Goal: Check status: Check status

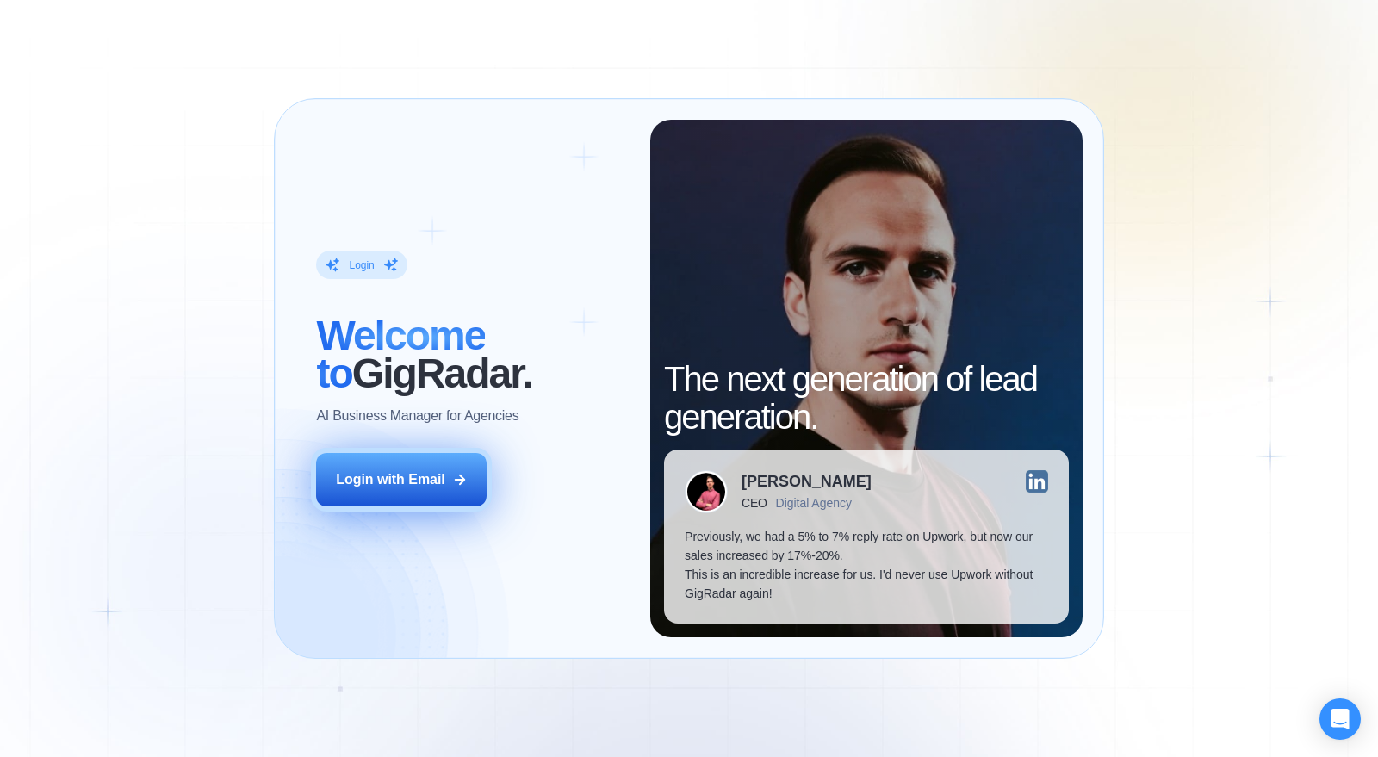
click at [417, 483] on div "Login with Email" at bounding box center [390, 479] width 109 height 19
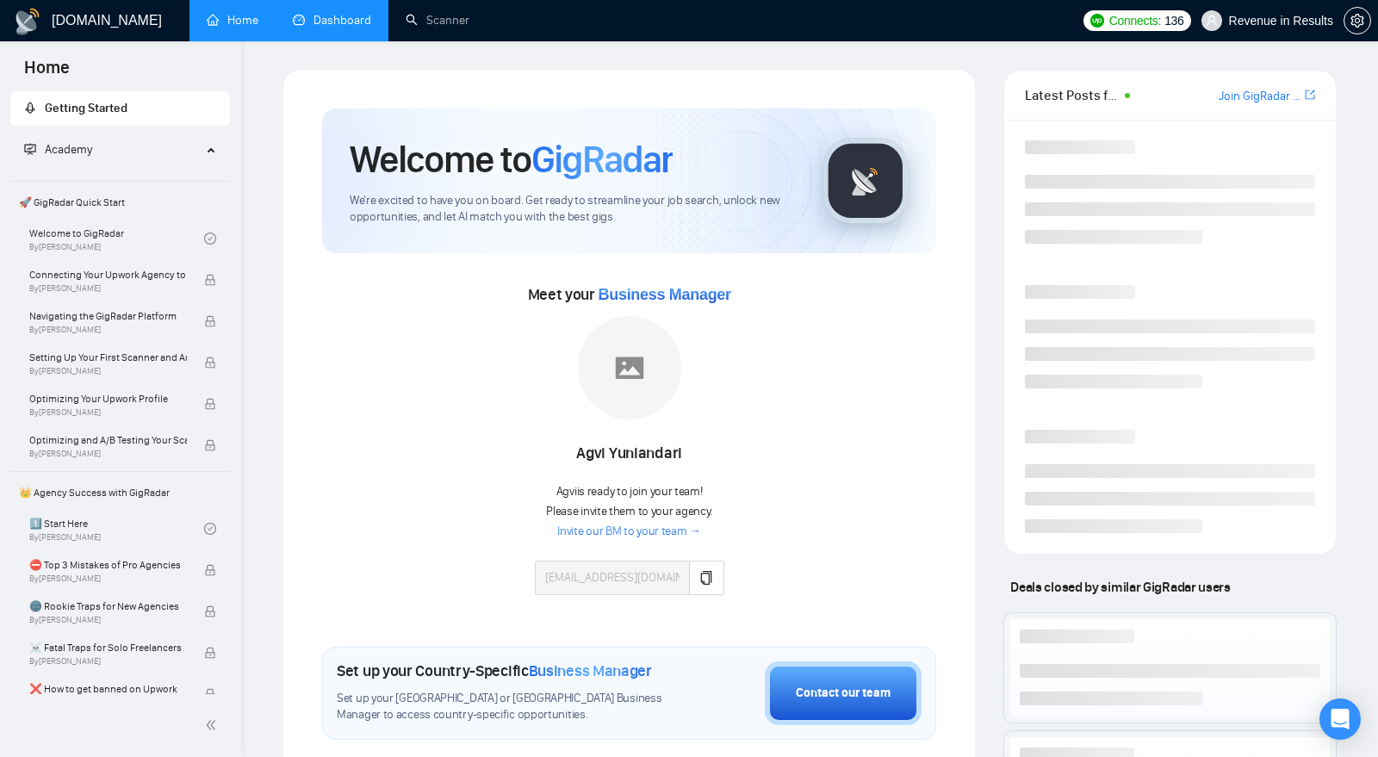
click at [326, 16] on link "Dashboard" at bounding box center [332, 20] width 78 height 15
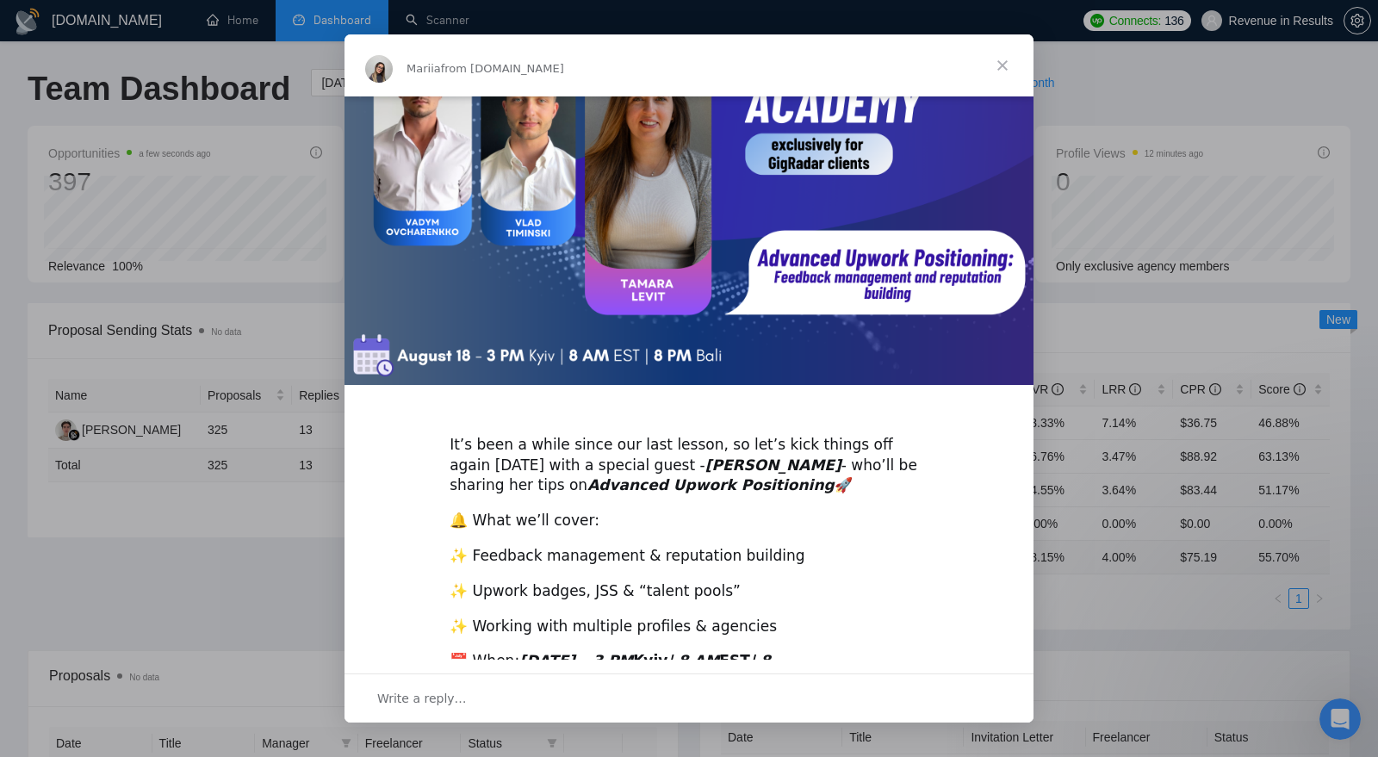
scroll to position [42, 0]
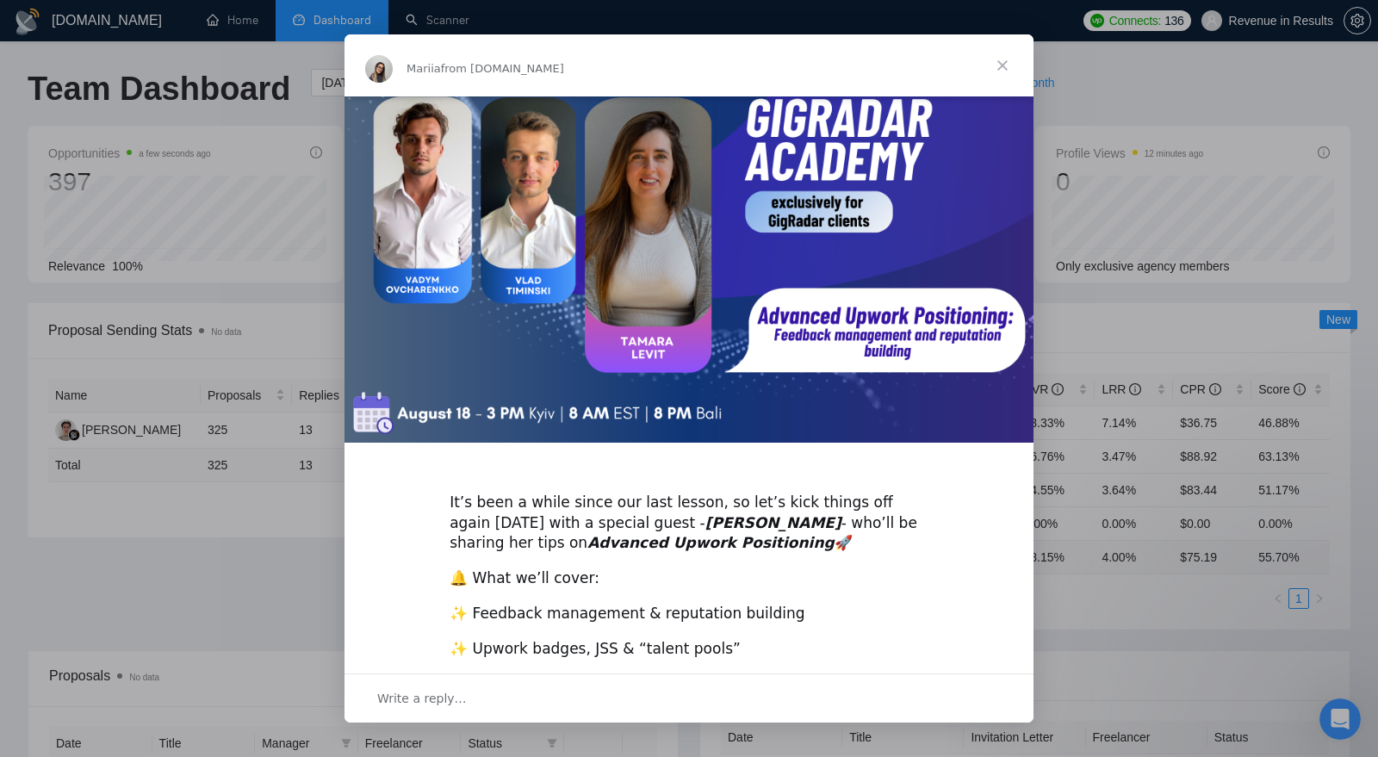
click at [994, 59] on span "Close" at bounding box center [1003, 65] width 62 height 62
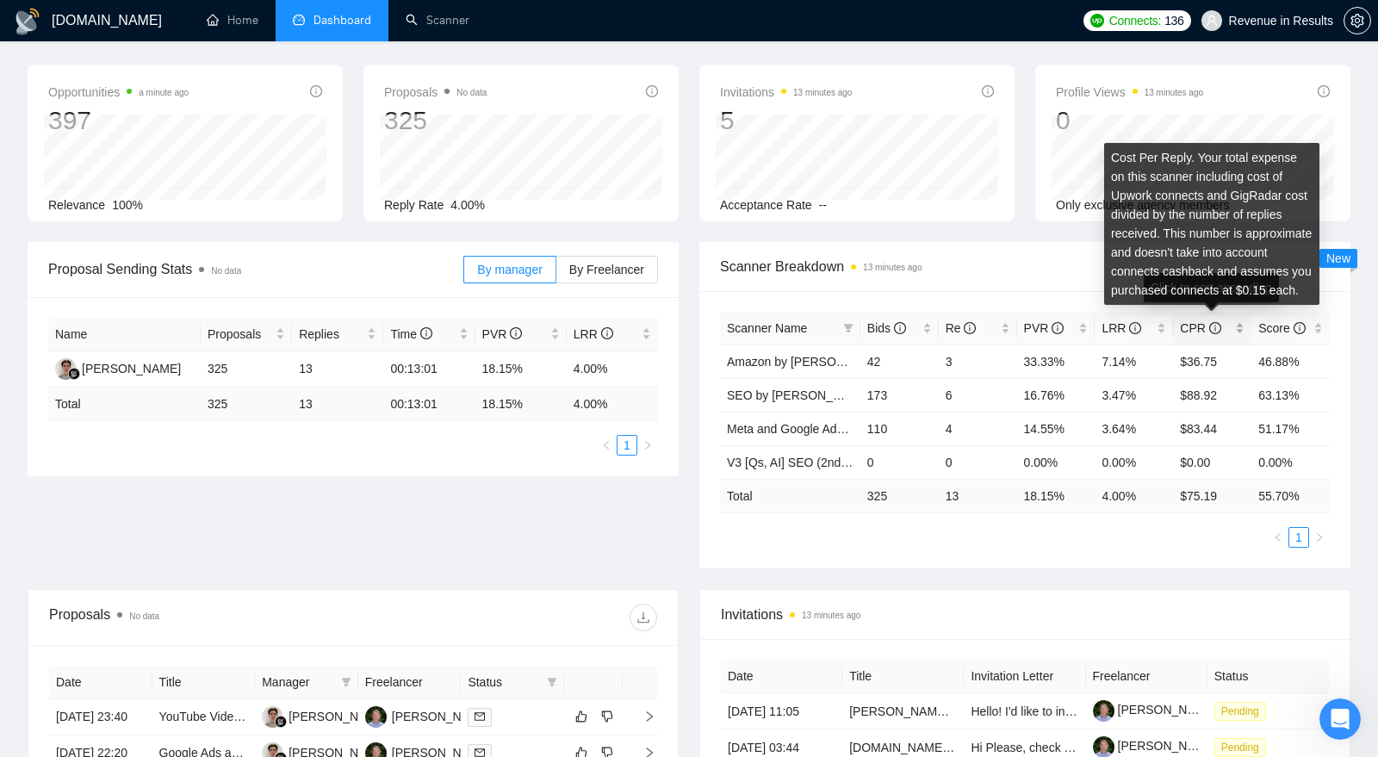
scroll to position [0, 0]
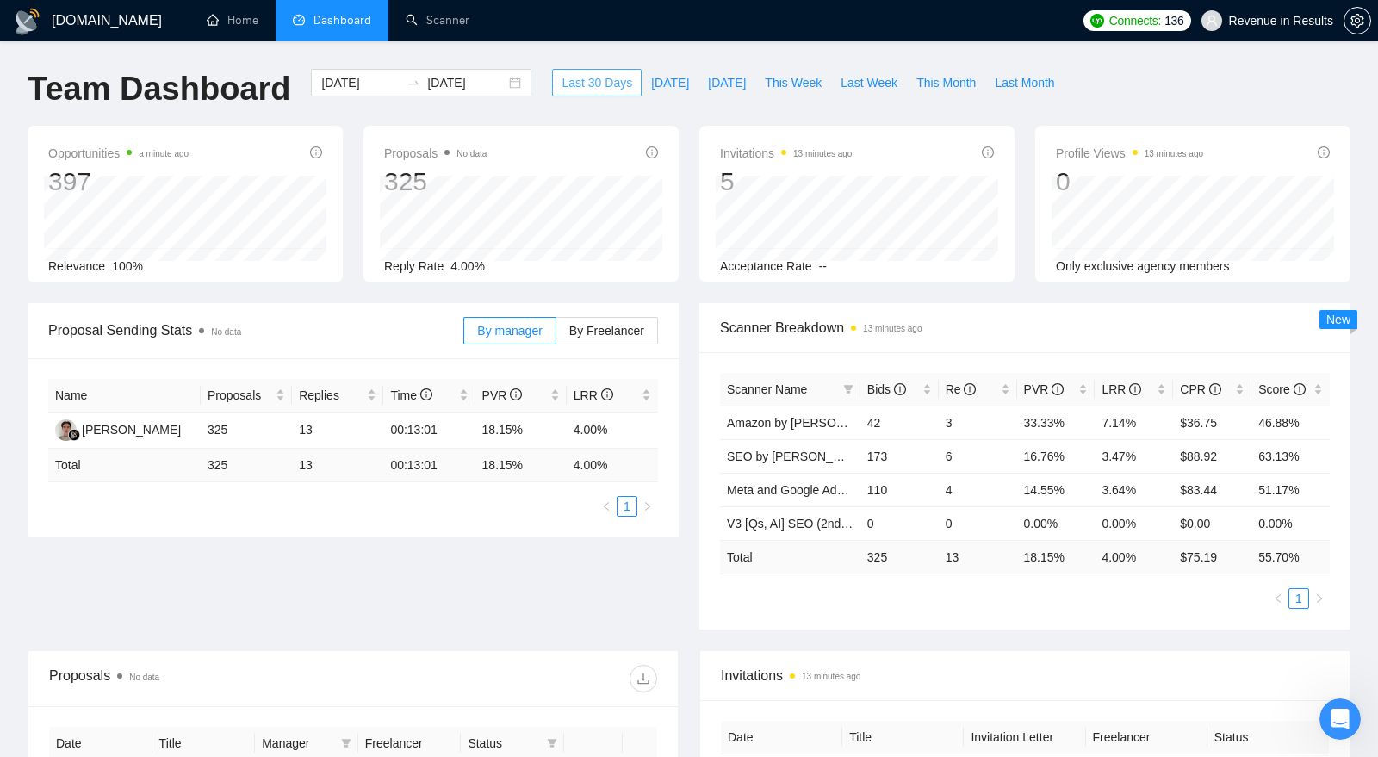
click at [595, 73] on span "Last 30 Days" at bounding box center [597, 82] width 71 height 19
click at [1022, 86] on span "Last Month" at bounding box center [1024, 82] width 59 height 19
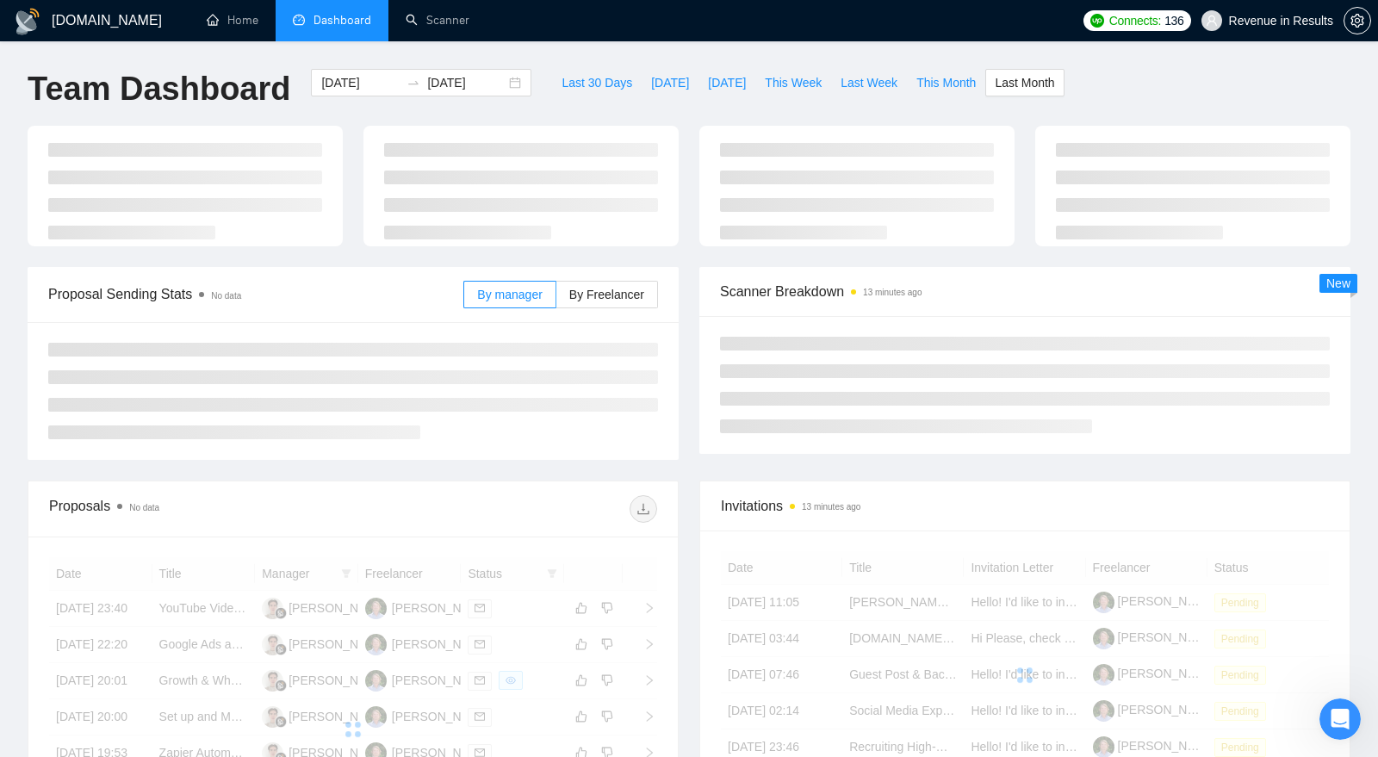
type input "2025-07-01"
type input "2025-07-31"
